Goal: Task Accomplishment & Management: Manage account settings

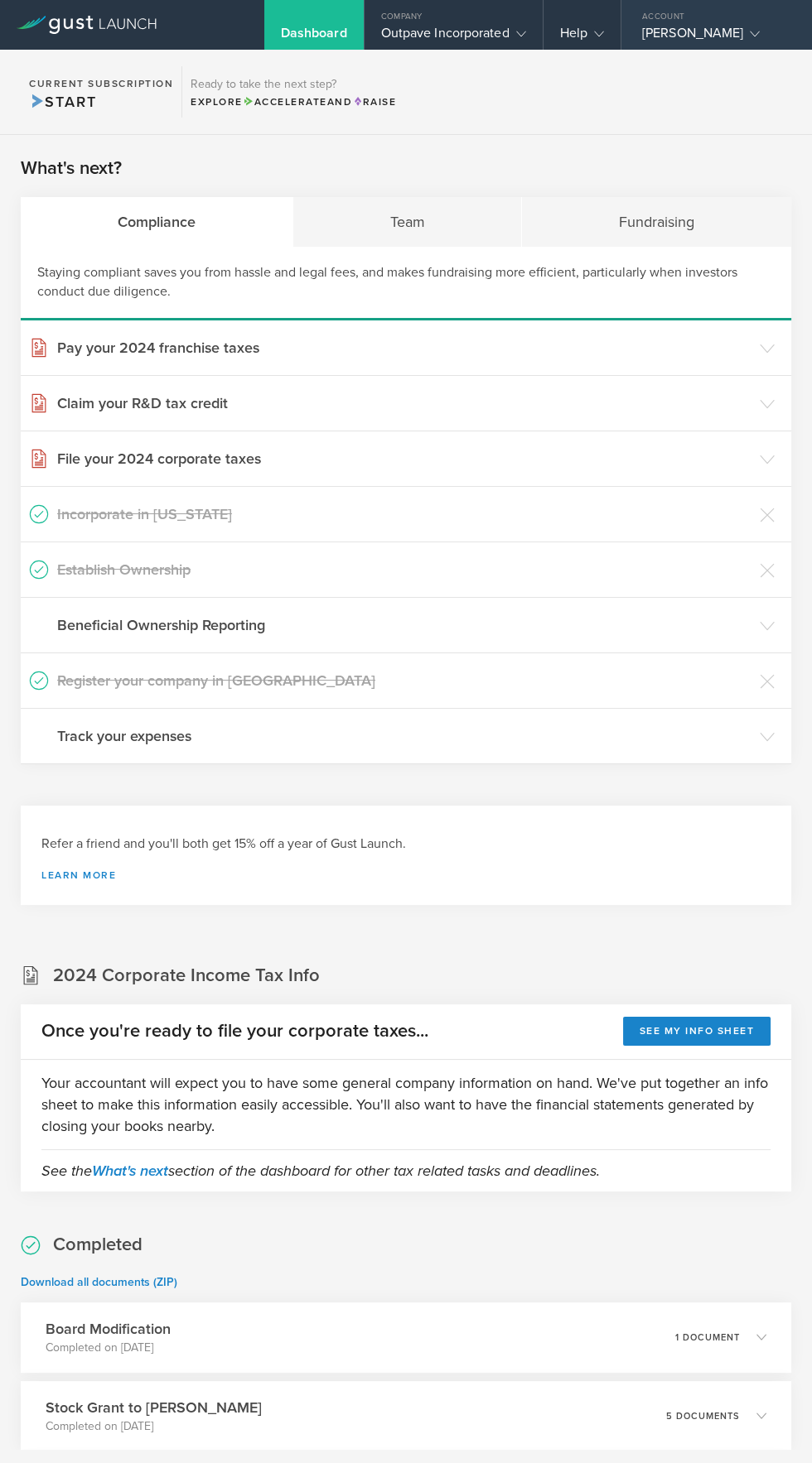
click at [722, 33] on div "[PERSON_NAME]" at bounding box center [713, 36] width 141 height 24
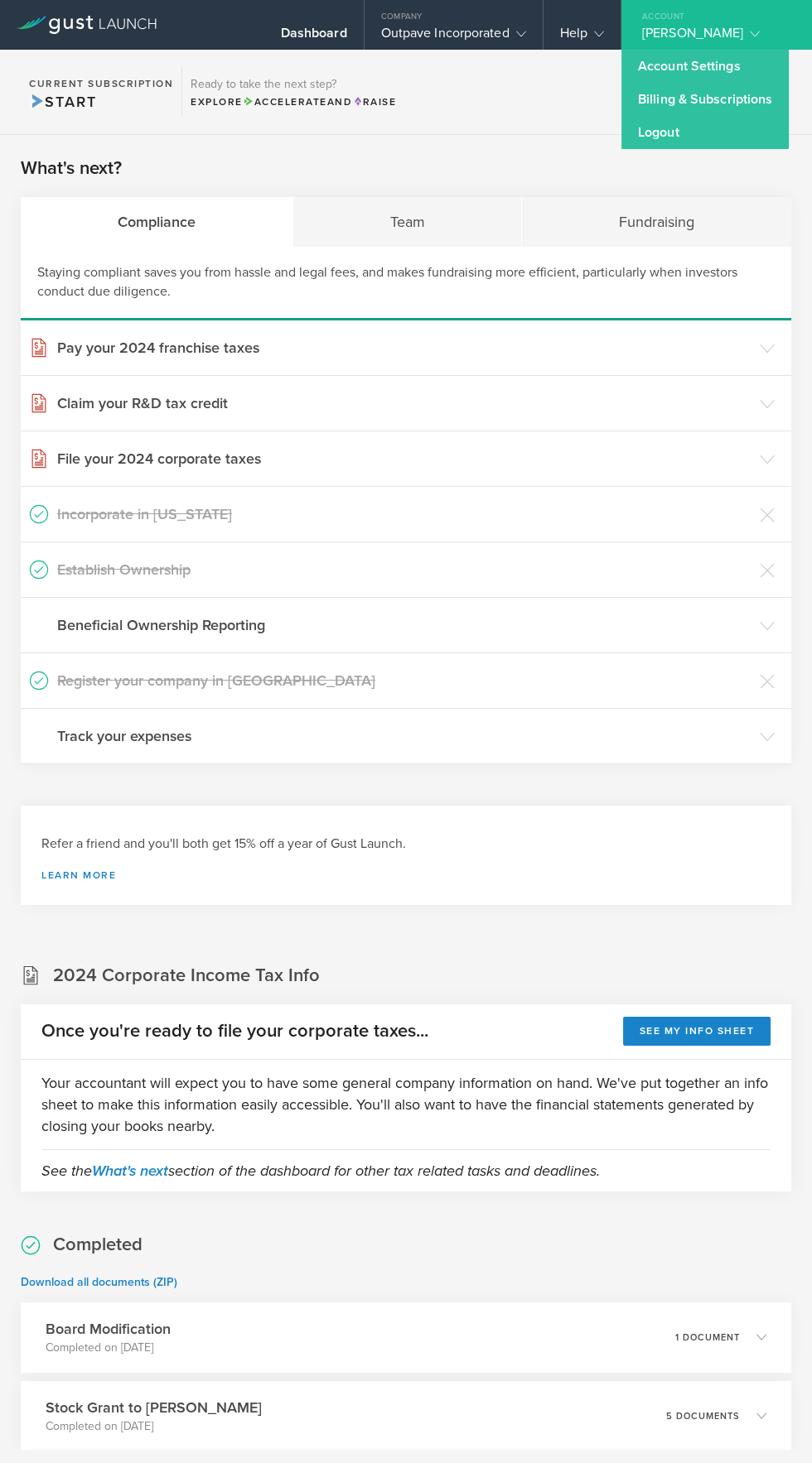
click at [498, 126] on section "Current Subscription Start Ready to take the next step? Explore Accelerate and …" at bounding box center [406, 92] width 812 height 85
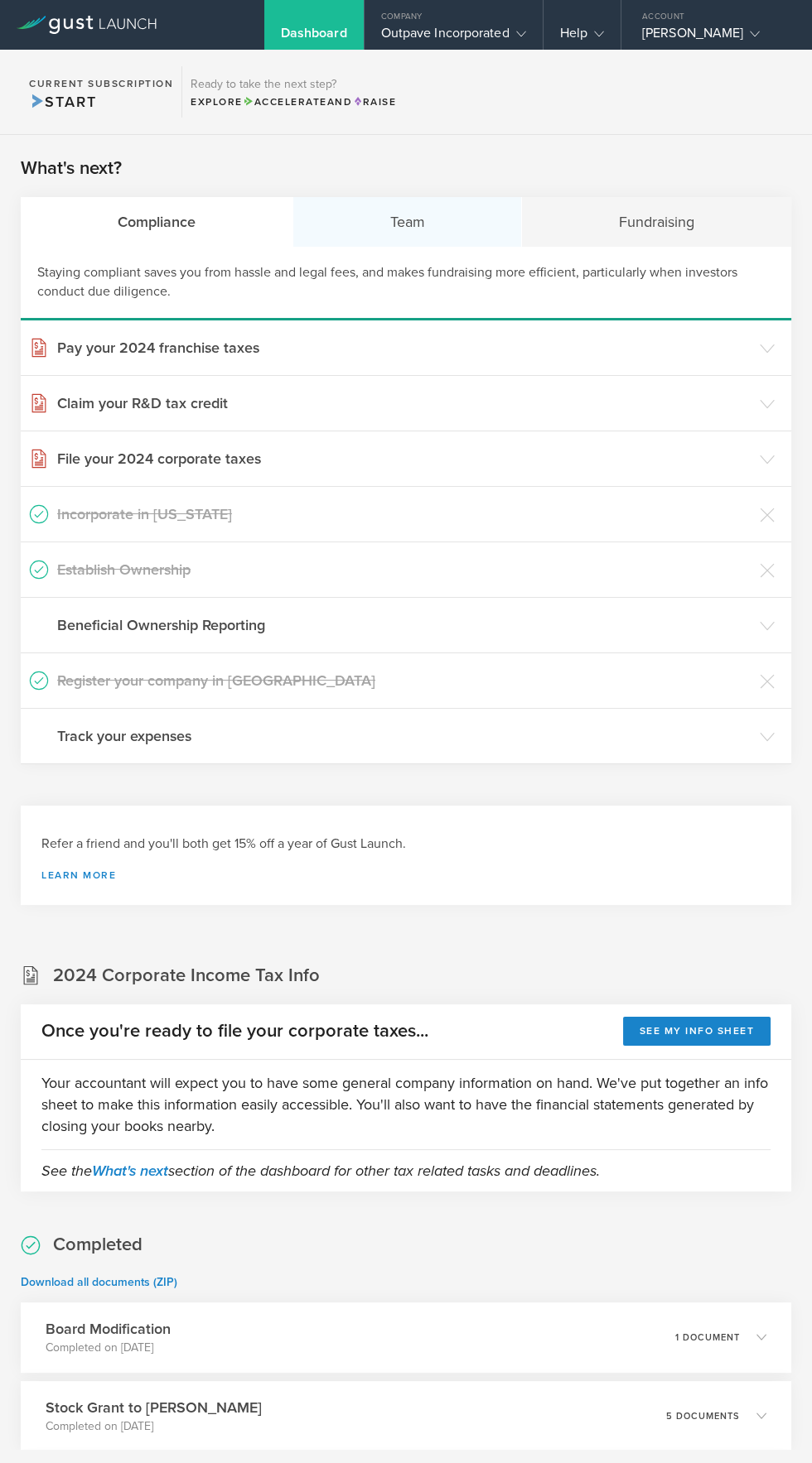
click at [387, 207] on div "Team" at bounding box center [408, 222] width 230 height 50
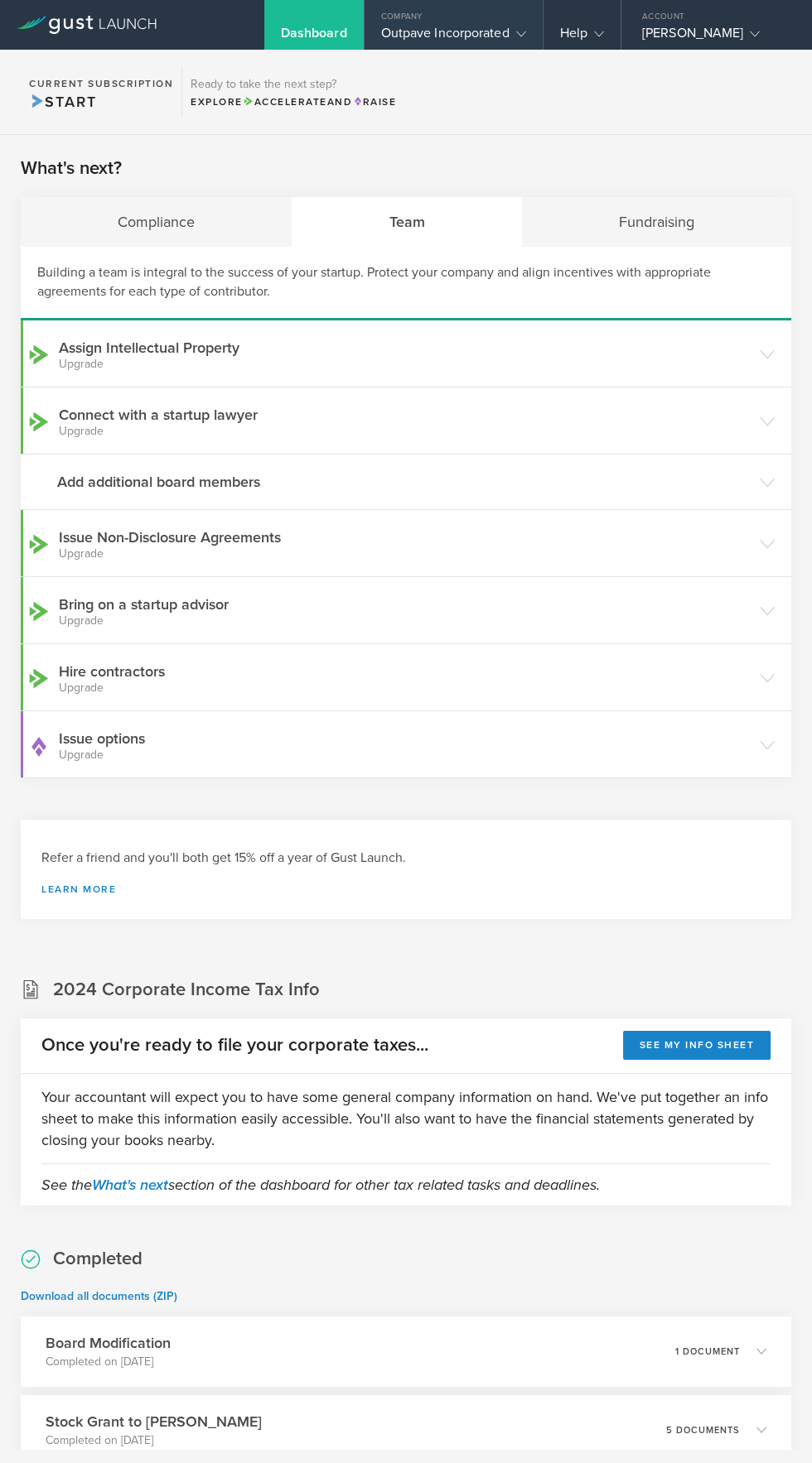
click at [458, 29] on div "Outpave Incorporated" at bounding box center [453, 36] width 145 height 24
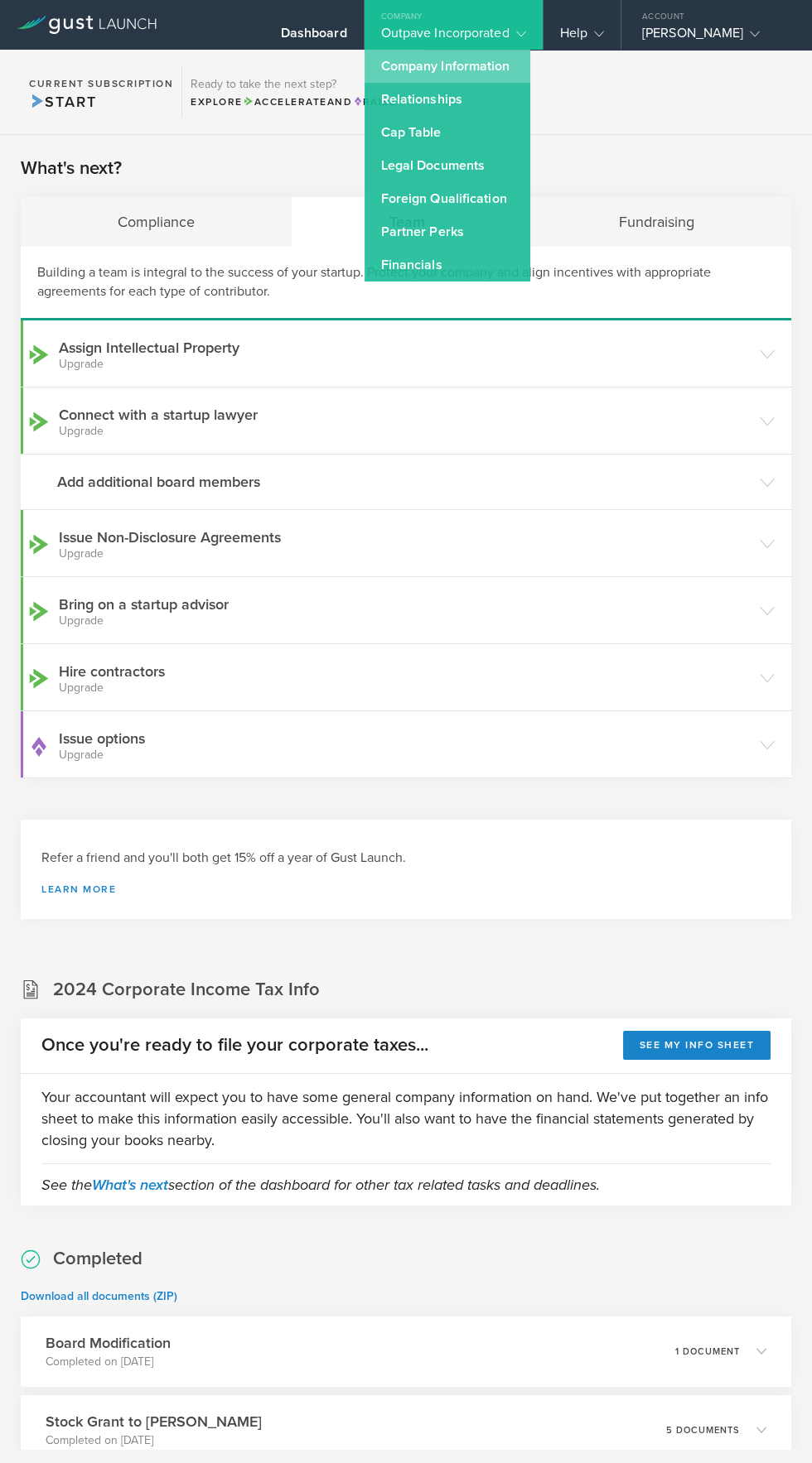
click at [494, 64] on link "Company Information" at bounding box center [447, 66] width 165 height 33
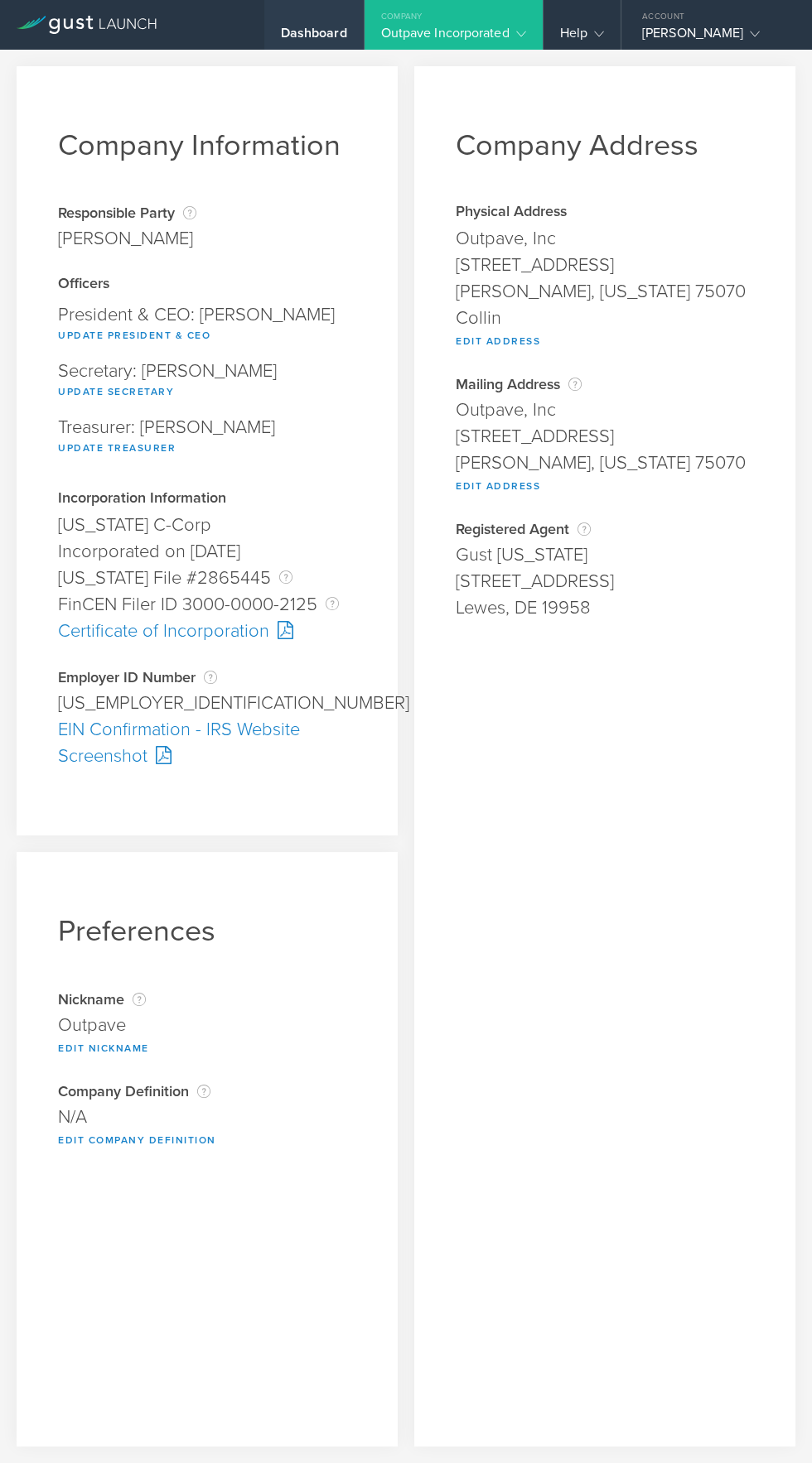
click at [316, 33] on div "Dashboard" at bounding box center [313, 36] width 66 height 24
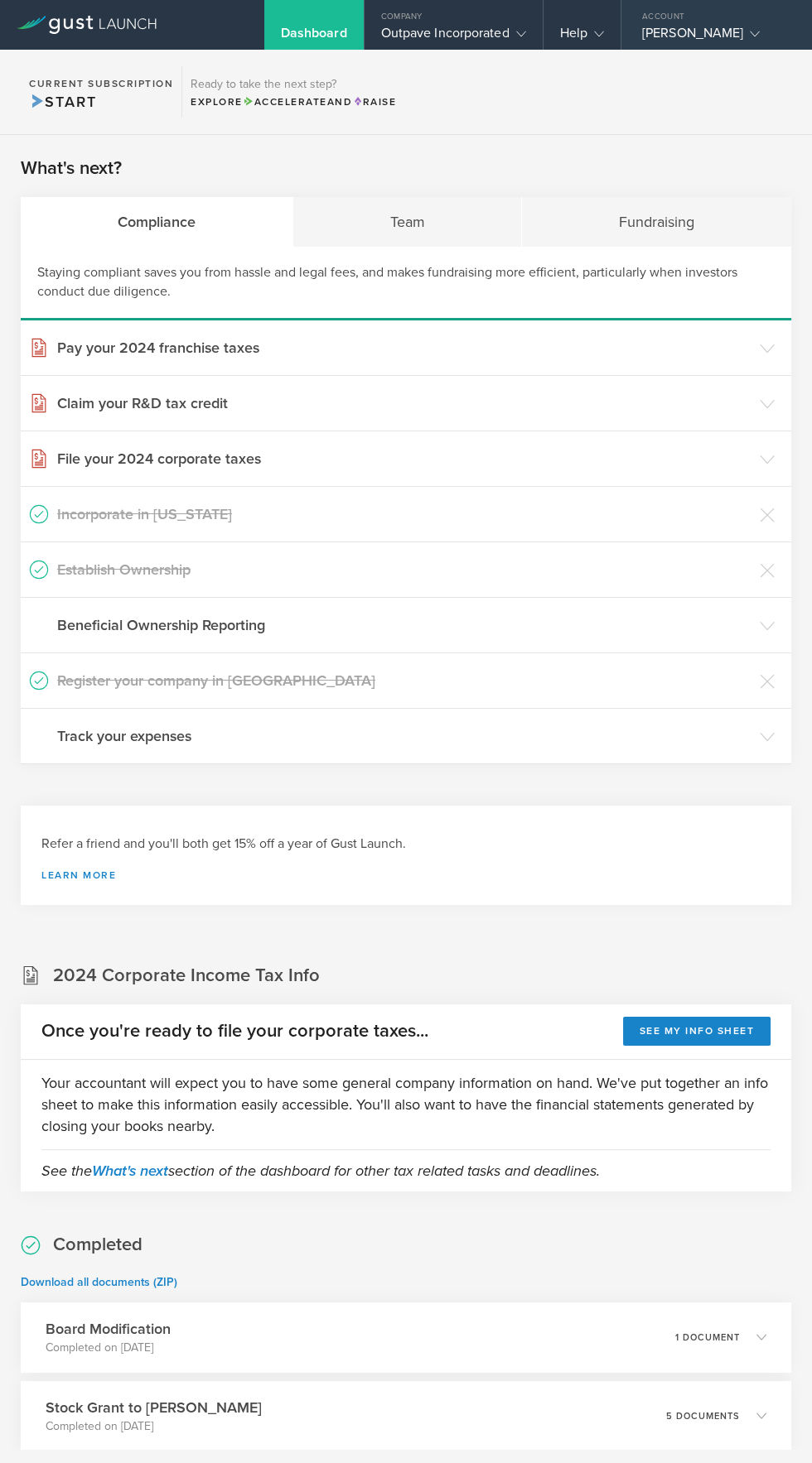
click at [716, 40] on div "[PERSON_NAME]" at bounding box center [713, 36] width 141 height 24
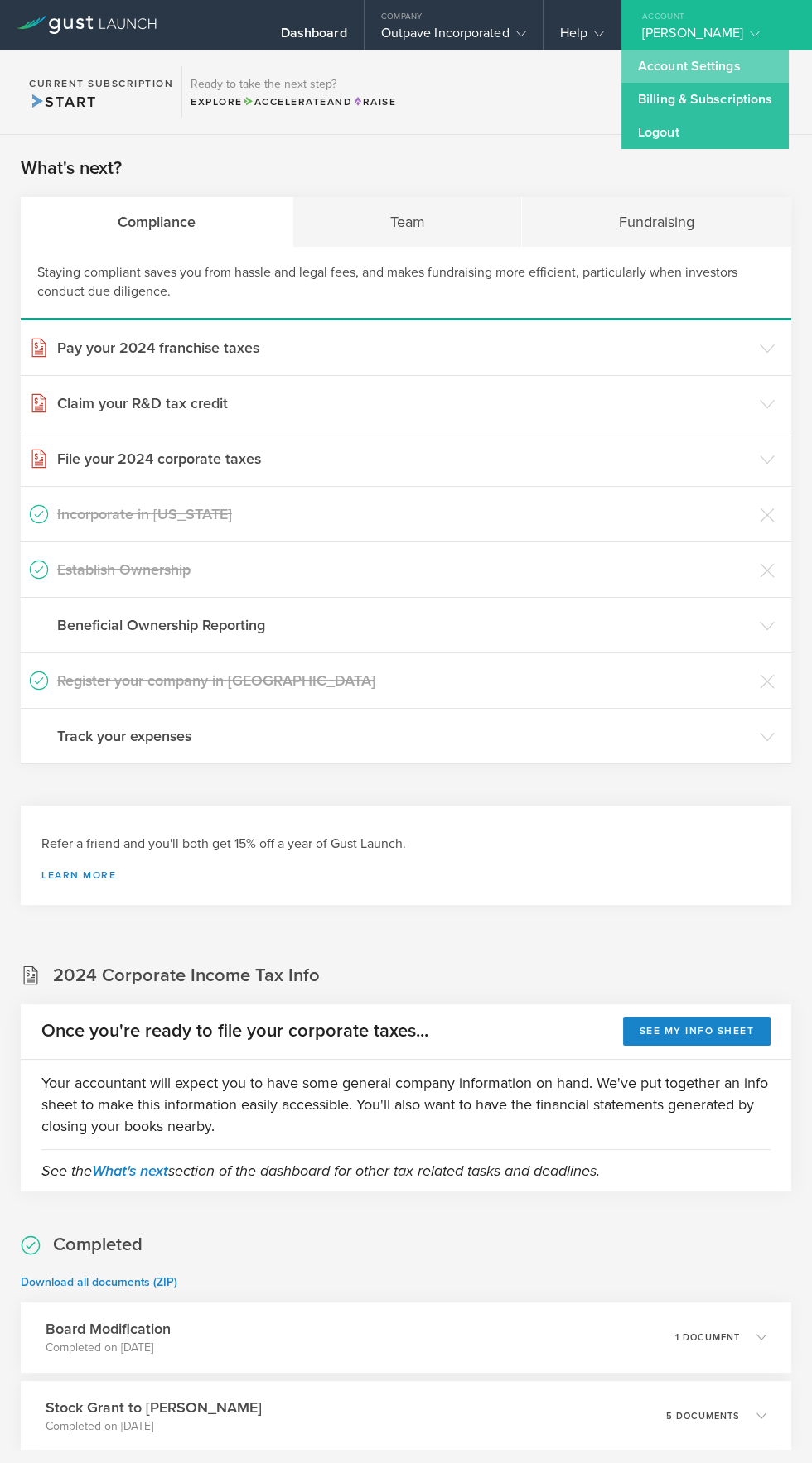
click at [713, 70] on link "Account Settings" at bounding box center [704, 66] width 167 height 33
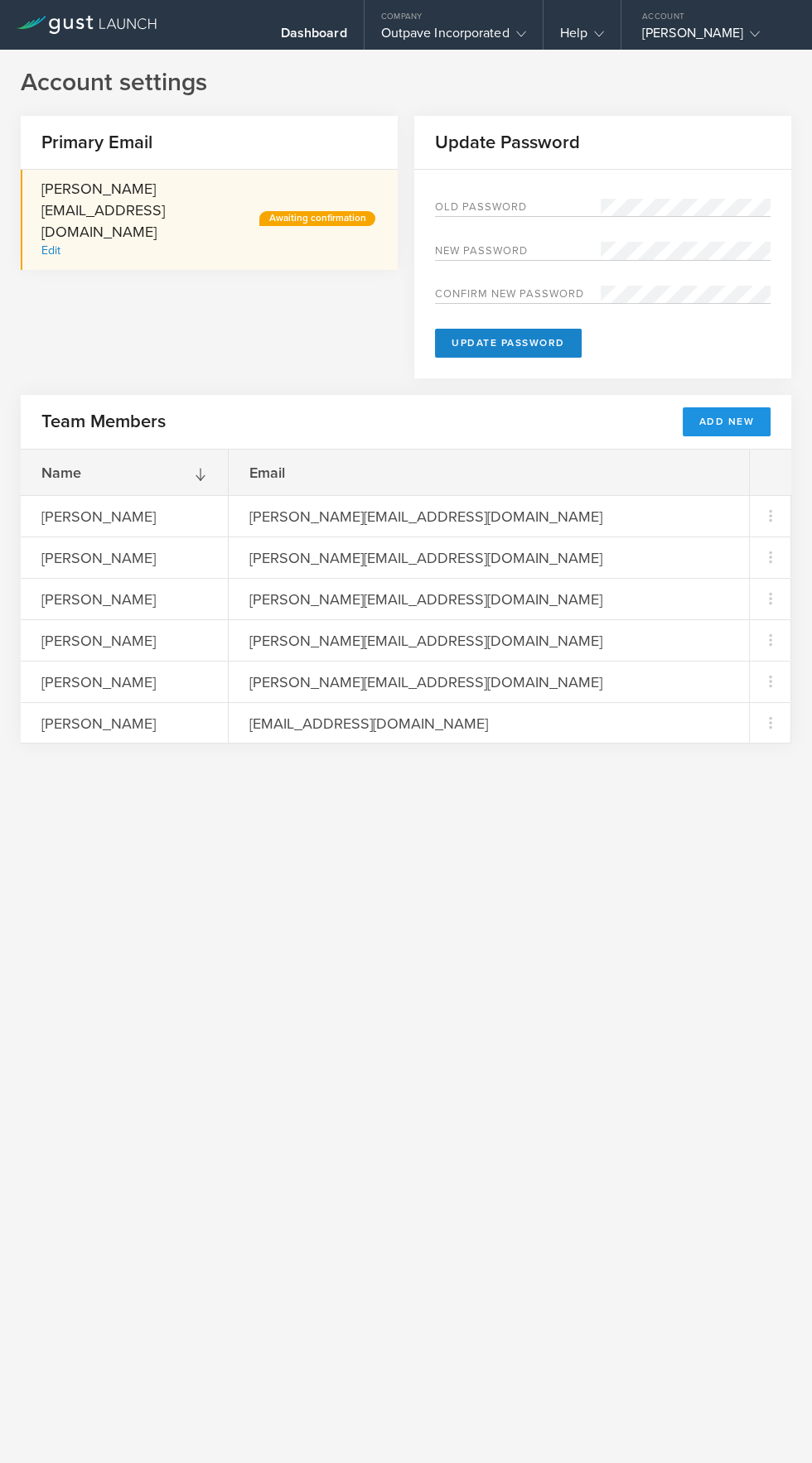
click at [736, 428] on button "Add New" at bounding box center [727, 422] width 89 height 29
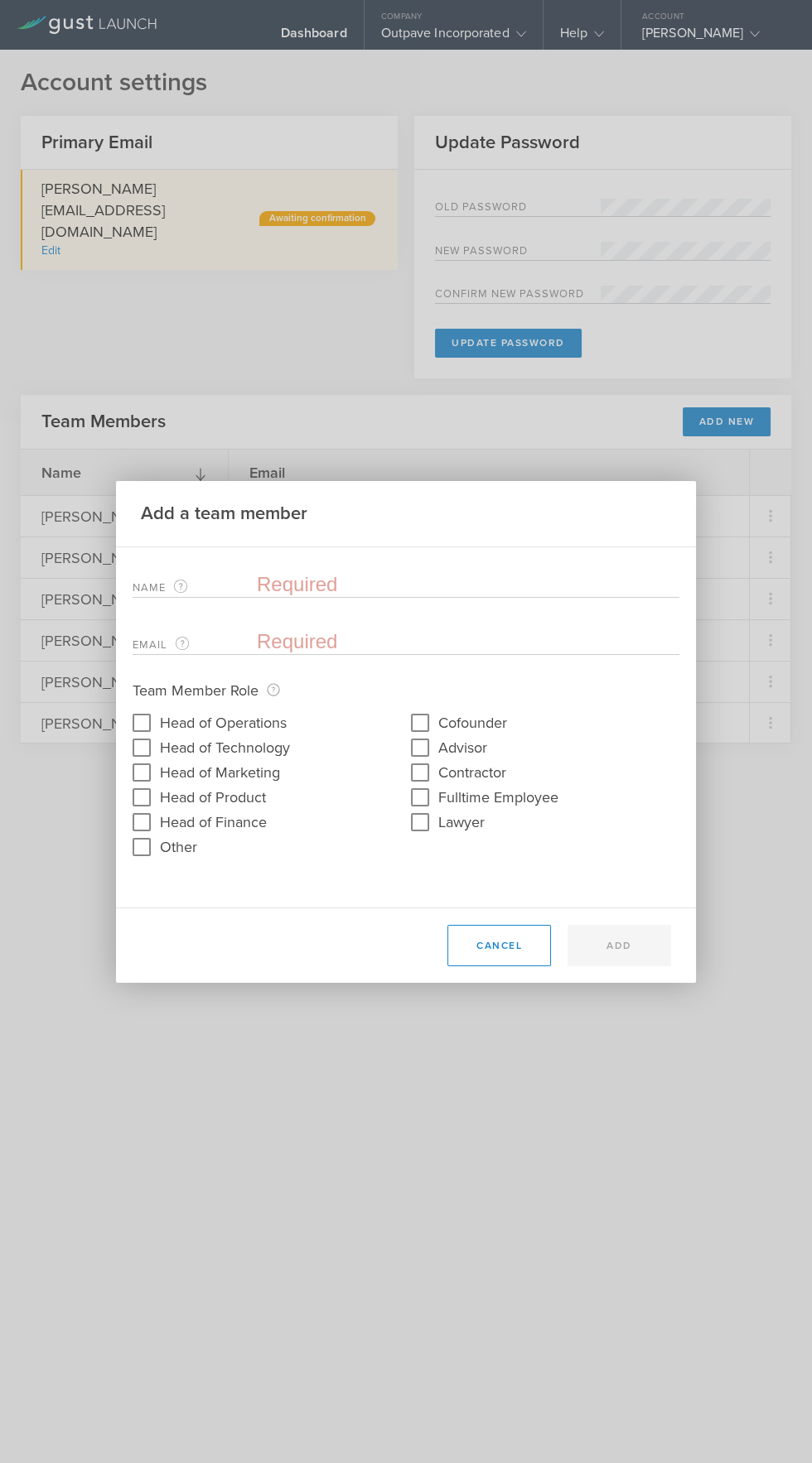
click at [297, 582] on input "text" at bounding box center [467, 584] width 422 height 24
type input "[PERSON_NAME]"
click at [311, 645] on input "email" at bounding box center [464, 641] width 414 height 24
click at [305, 635] on input "email" at bounding box center [464, 641] width 414 height 24
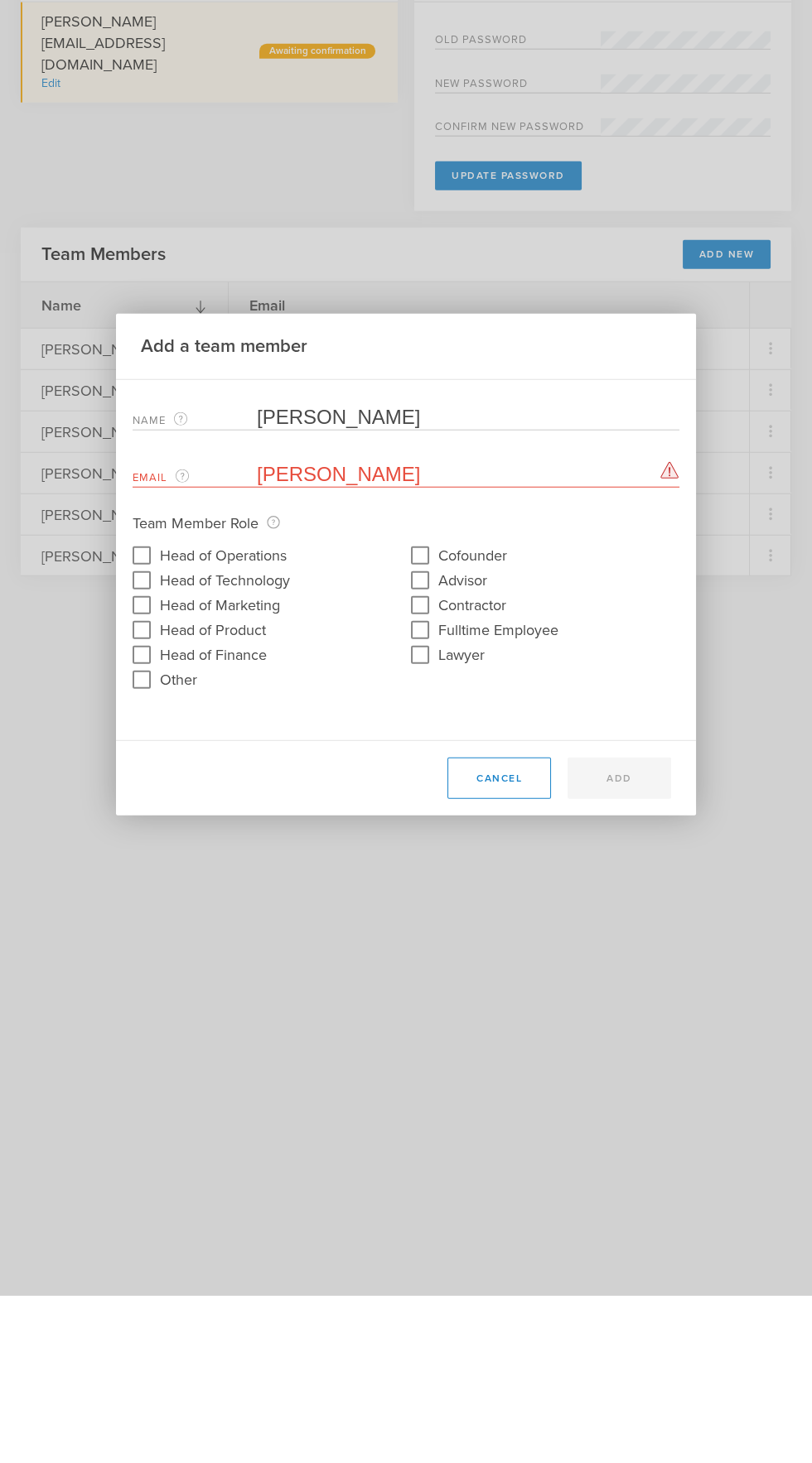
click at [354, 639] on input "[PERSON_NAME]" at bounding box center [464, 641] width 414 height 24
type input "D"
click at [284, 637] on input "email" at bounding box center [464, 641] width 414 height 24
type input "[PERSON_NAME][EMAIL_ADDRESS][DOMAIN_NAME]"
click at [407, 585] on input "[PERSON_NAME]" at bounding box center [467, 584] width 422 height 24
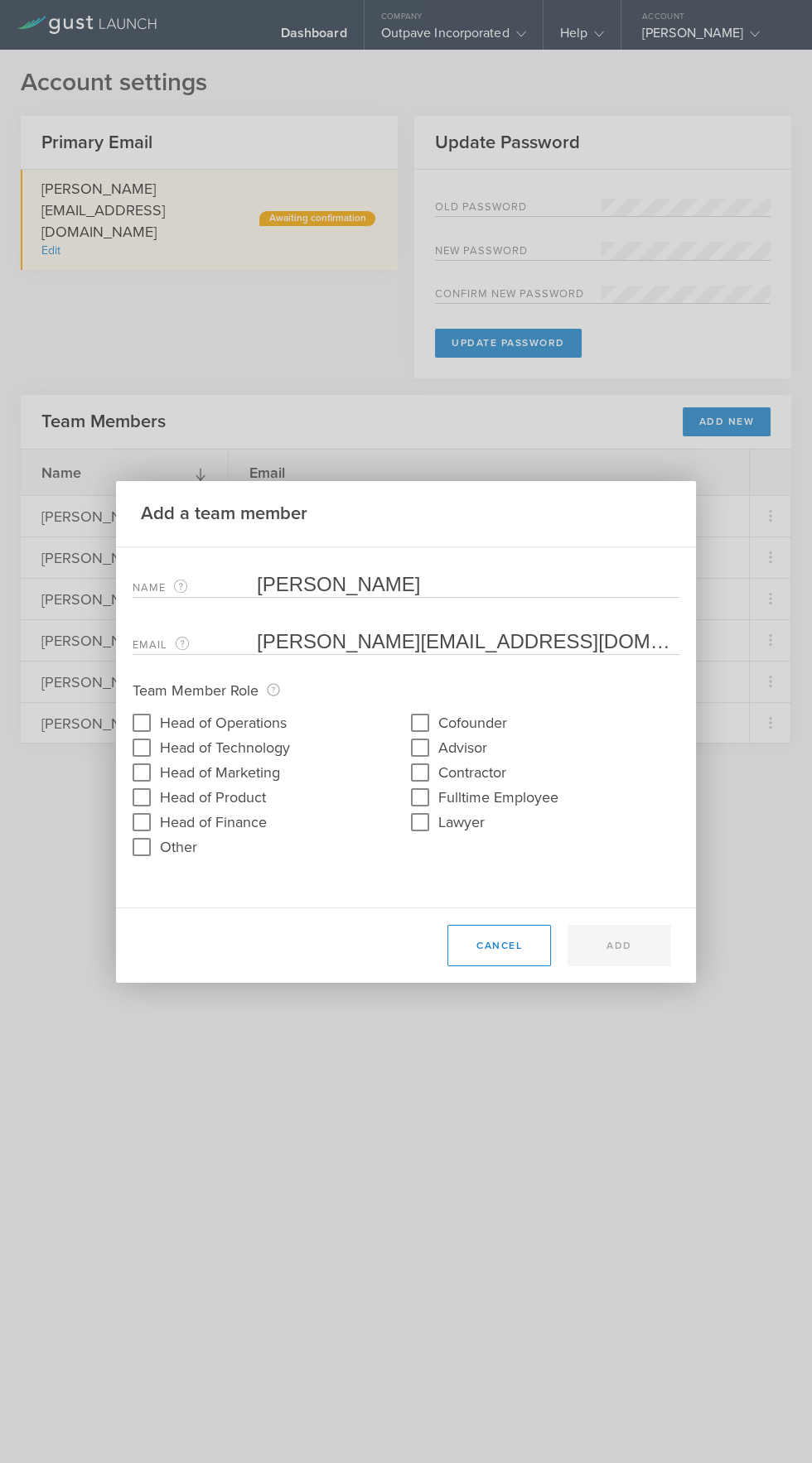
type input "[PERSON_NAME]"
click at [429, 835] on input "Lawyer" at bounding box center [420, 822] width 26 height 26
checkbox input "true"
click at [306, 645] on input "email" at bounding box center [464, 641] width 414 height 24
click at [297, 647] on input "email" at bounding box center [464, 641] width 414 height 24
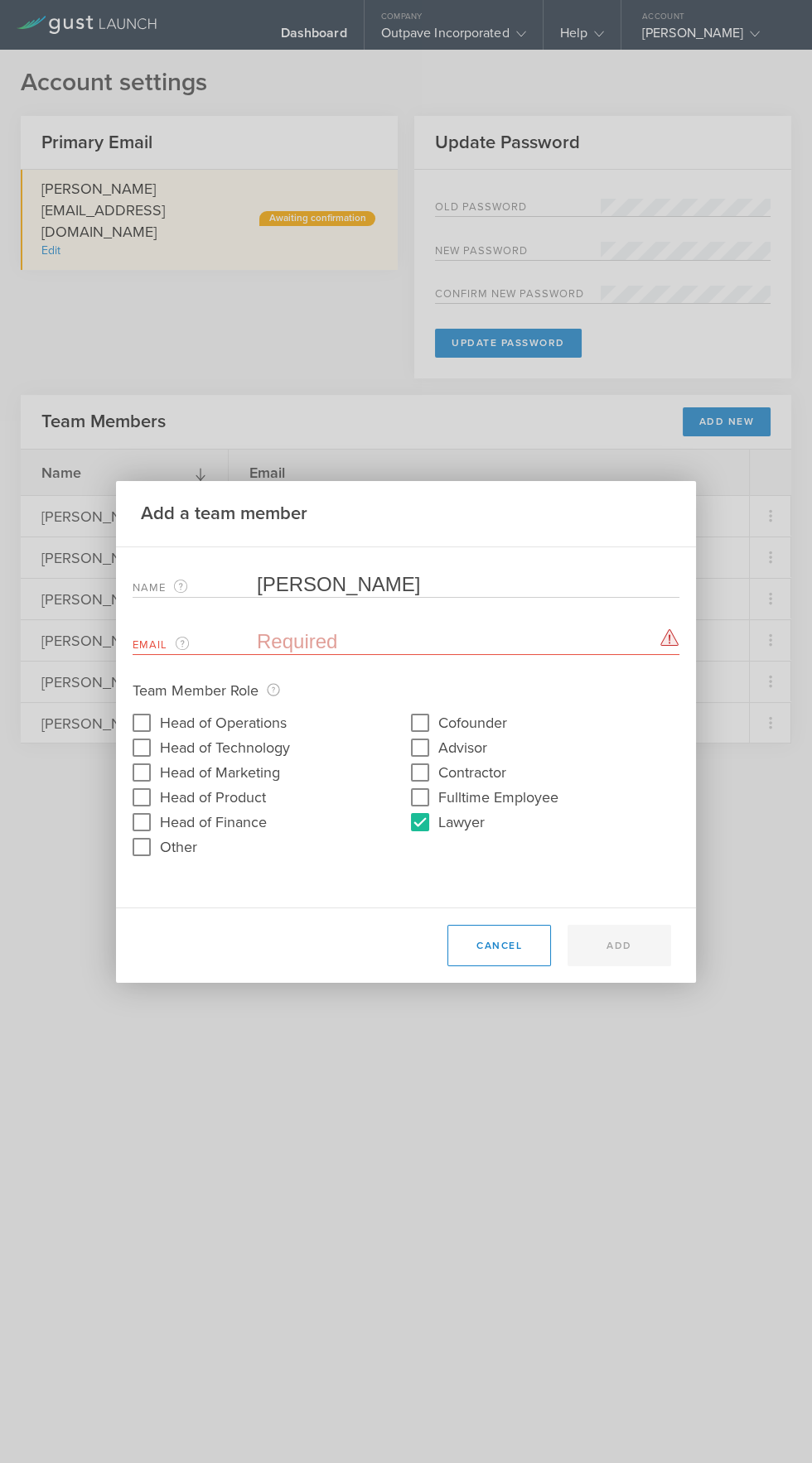
click at [295, 645] on input "email" at bounding box center [464, 641] width 414 height 24
click at [291, 643] on input "email" at bounding box center [464, 641] width 414 height 24
paste input "[PERSON_NAME][EMAIL_ADDRESS][DOMAIN_NAME]"
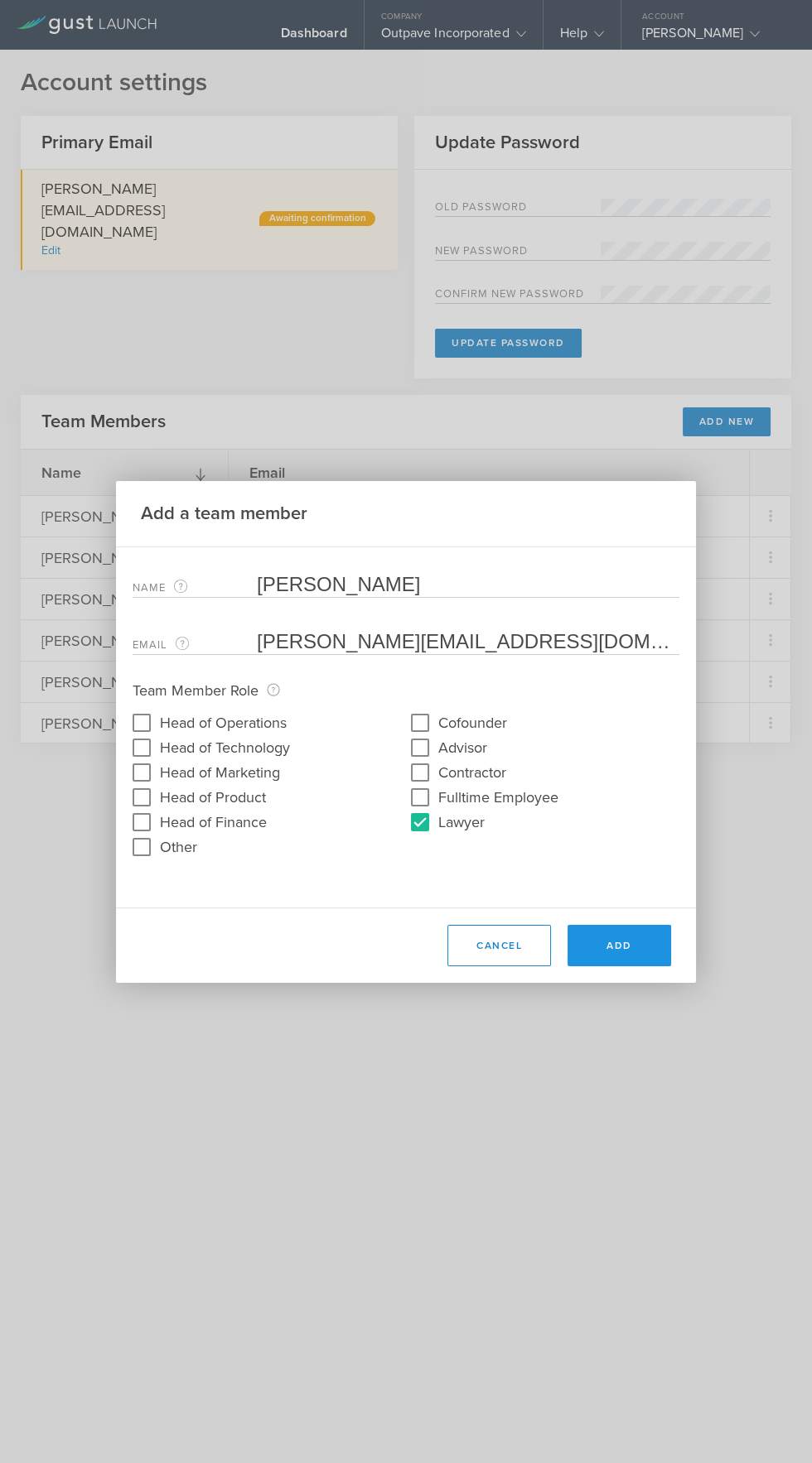
type input "[PERSON_NAME][EMAIL_ADDRESS][DOMAIN_NAME]"
click at [651, 941] on button "Add" at bounding box center [618, 946] width 103 height 42
click at [646, 959] on button "Add" at bounding box center [618, 946] width 103 height 42
